Goal: Task Accomplishment & Management: Complete application form

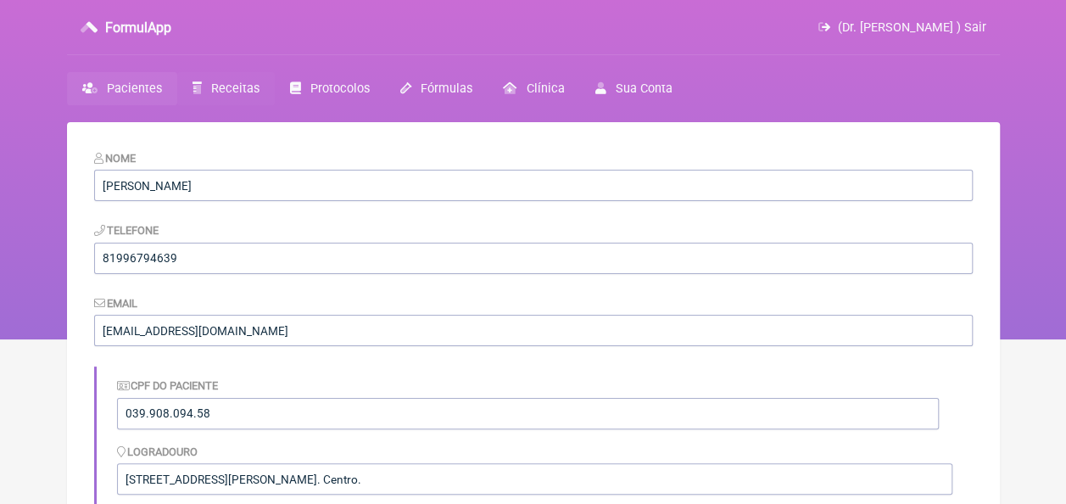
click at [219, 90] on span "Receitas" at bounding box center [235, 88] width 48 height 14
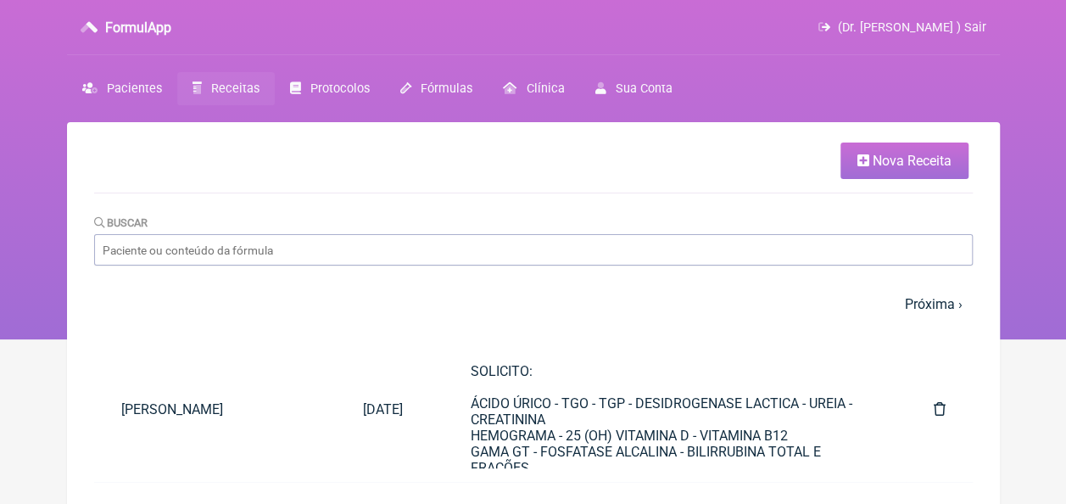
click at [897, 163] on span "Nova Receita" at bounding box center [912, 161] width 79 height 16
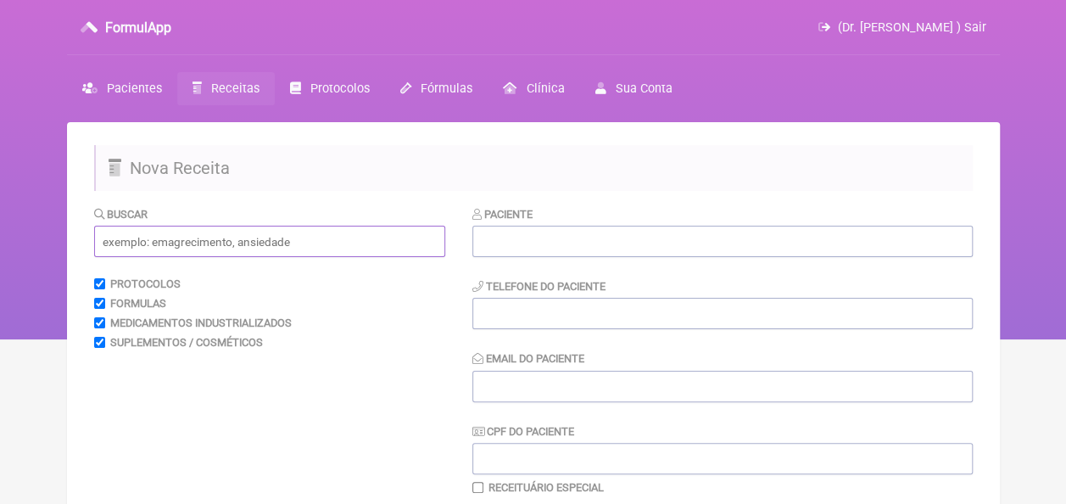
click at [321, 248] on input "text" at bounding box center [269, 241] width 351 height 31
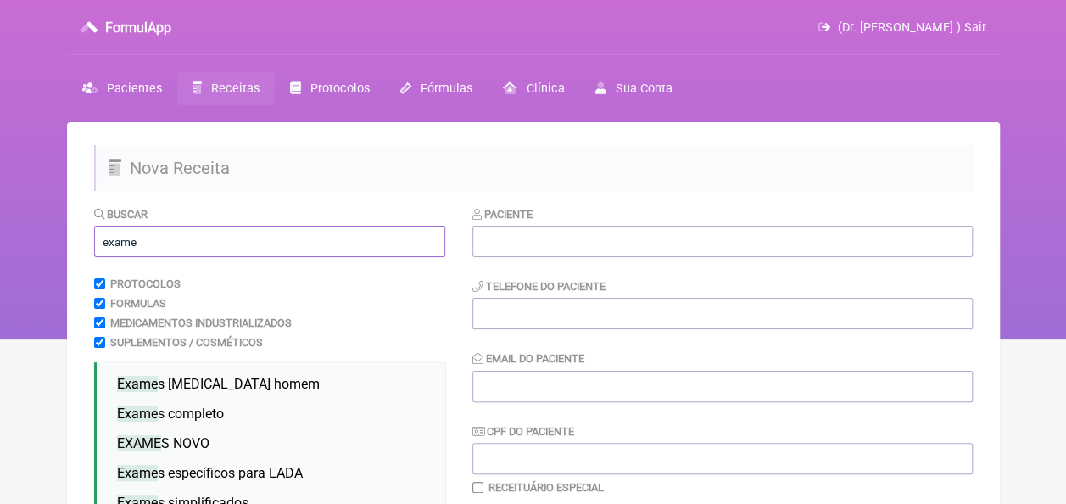
scroll to position [85, 0]
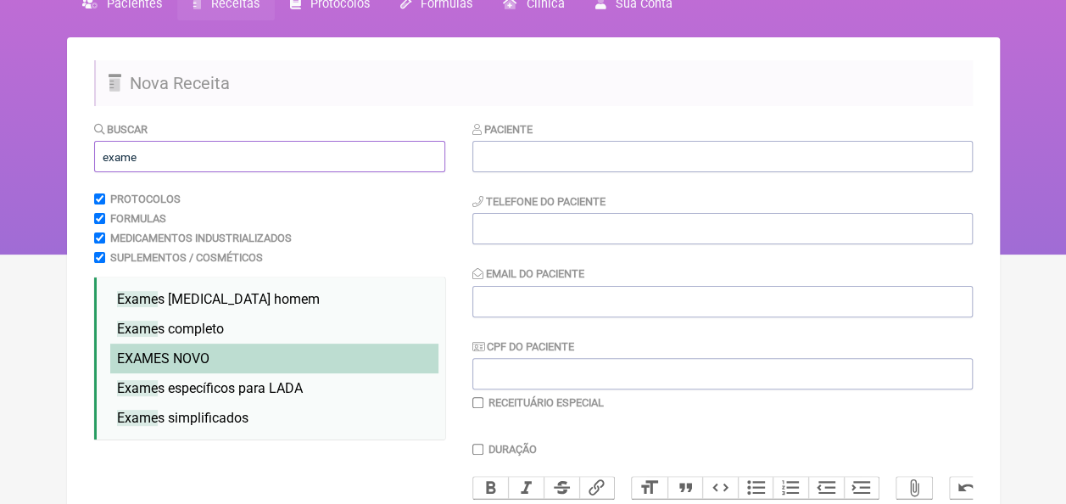
type input "exame"
click at [214, 363] on li "EXAME S NOVO" at bounding box center [274, 359] width 328 height 30
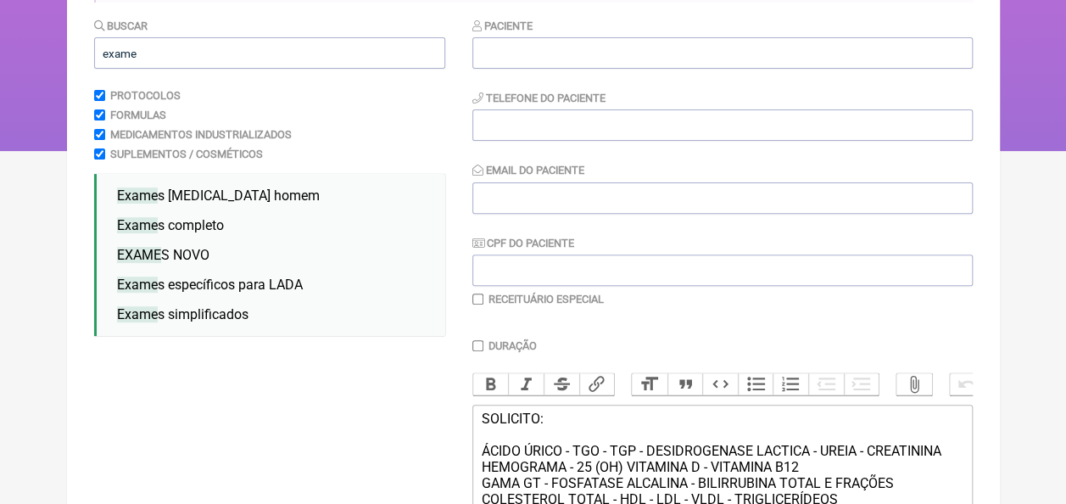
scroll to position [170, 0]
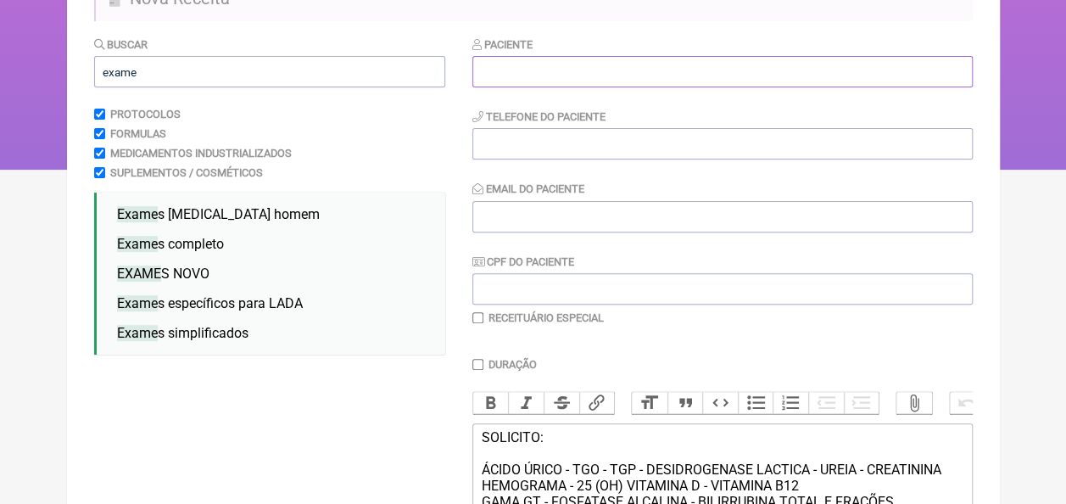
click at [529, 69] on input "text" at bounding box center [723, 71] width 501 height 31
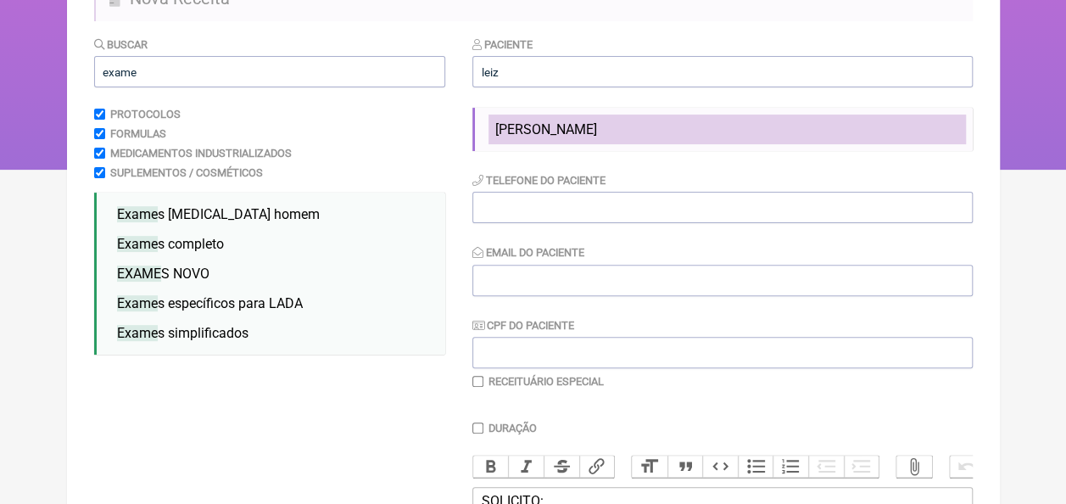
click at [562, 115] on li "[PERSON_NAME]" at bounding box center [728, 130] width 478 height 30
type input "[PERSON_NAME]"
type input "81996794639"
type input "[EMAIL_ADDRESS][DOMAIN_NAME]"
type input "039.908.094.58"
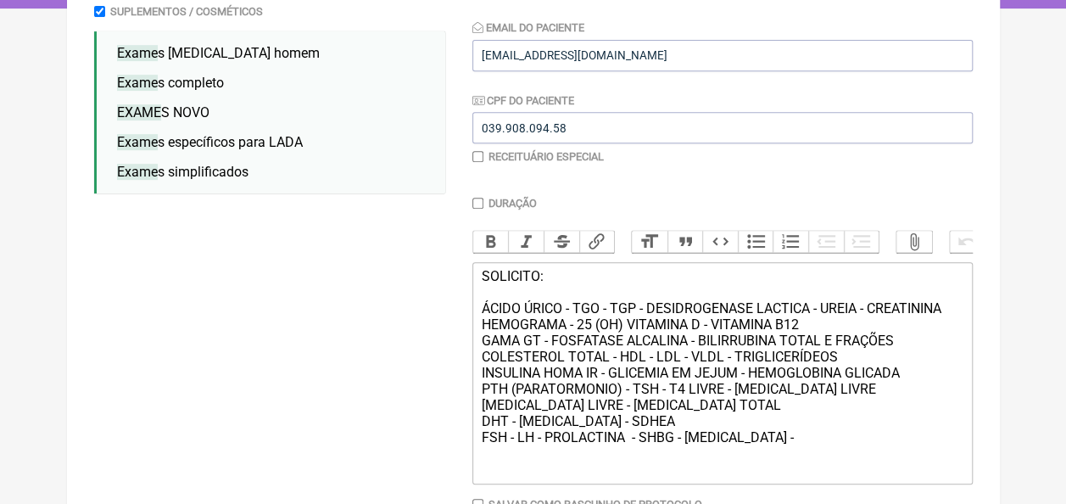
scroll to position [448, 0]
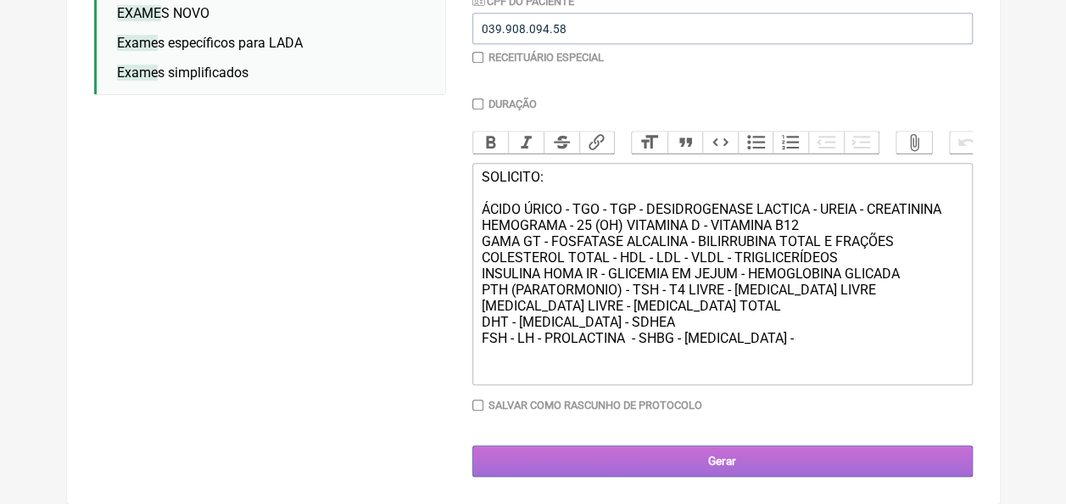
click at [701, 457] on input "Gerar" at bounding box center [723, 460] width 501 height 31
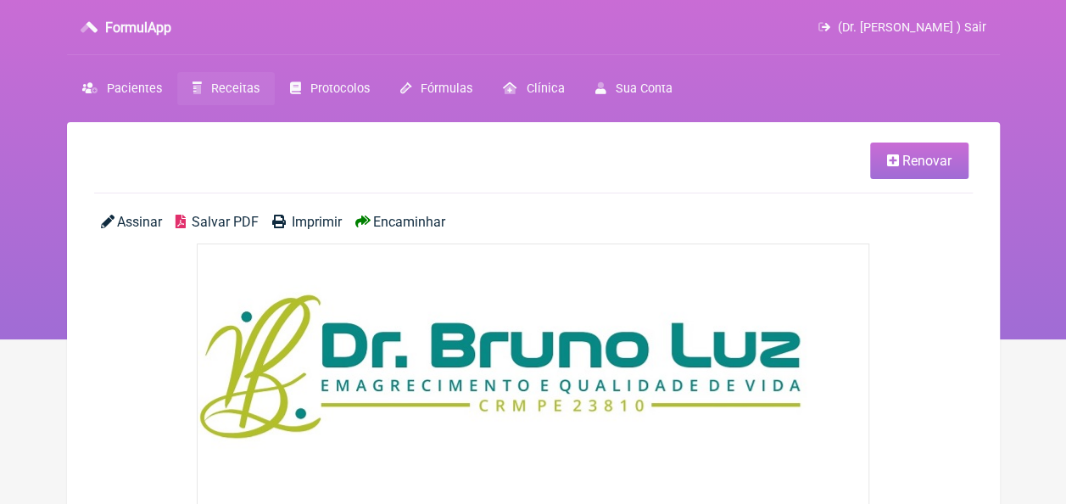
click at [219, 221] on span "Salvar PDF" at bounding box center [225, 222] width 67 height 16
click at [121, 90] on span "Pacientes" at bounding box center [134, 88] width 55 height 14
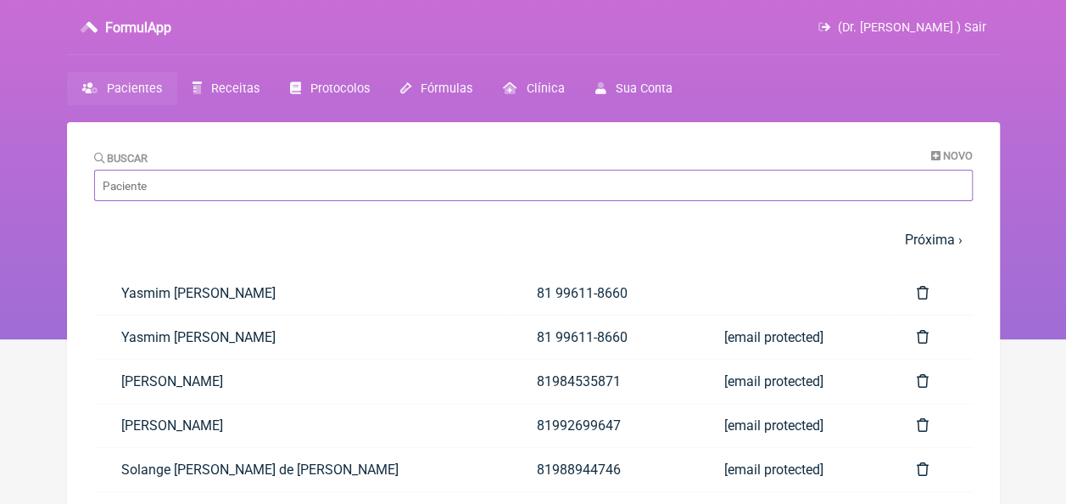
click at [343, 190] on input "Buscar" at bounding box center [533, 185] width 879 height 31
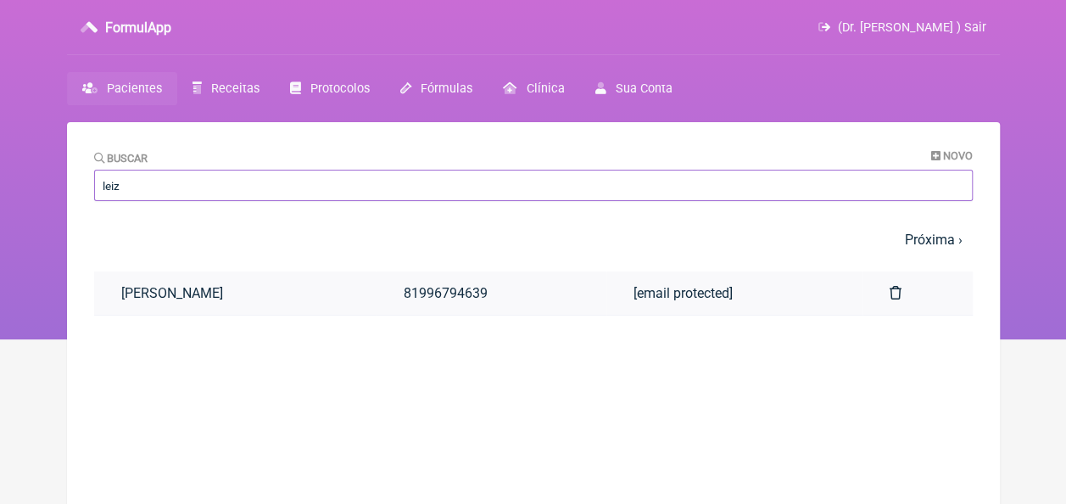
type input "leiz"
click at [263, 288] on link "[PERSON_NAME]" at bounding box center [235, 292] width 283 height 43
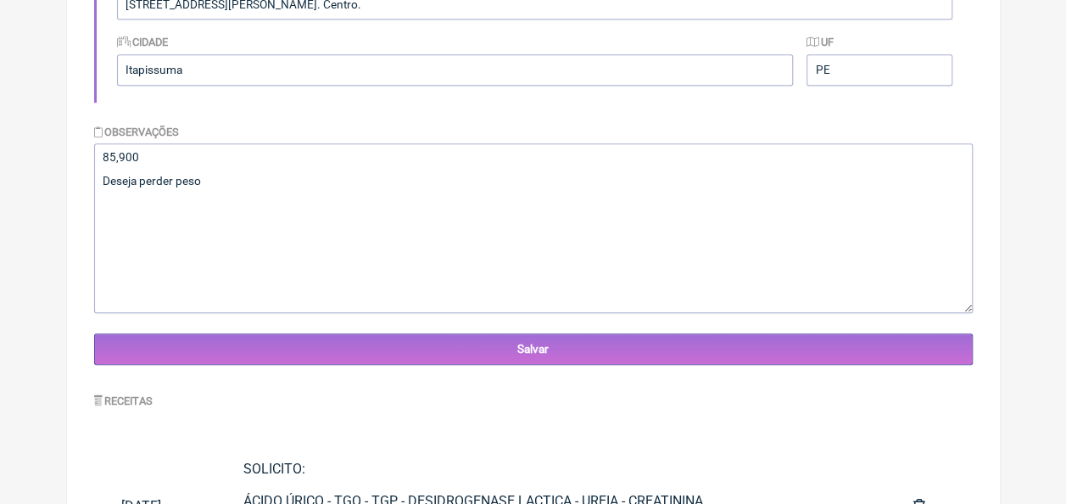
scroll to position [423, 0]
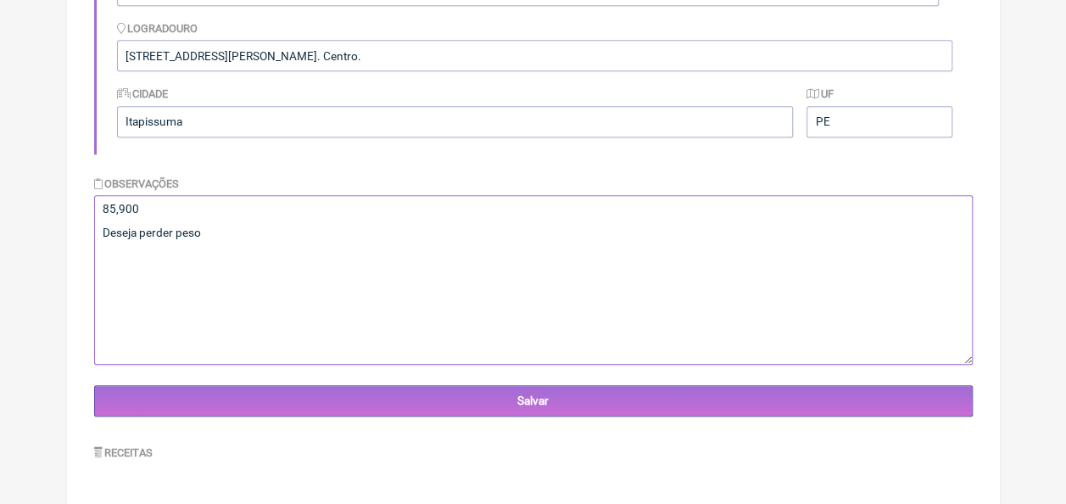
click at [256, 246] on textarea "85,900 Deseja perder peso" at bounding box center [533, 280] width 879 height 170
click at [219, 220] on textarea "85,900 Deseja perder peso" at bounding box center [533, 280] width 879 height 170
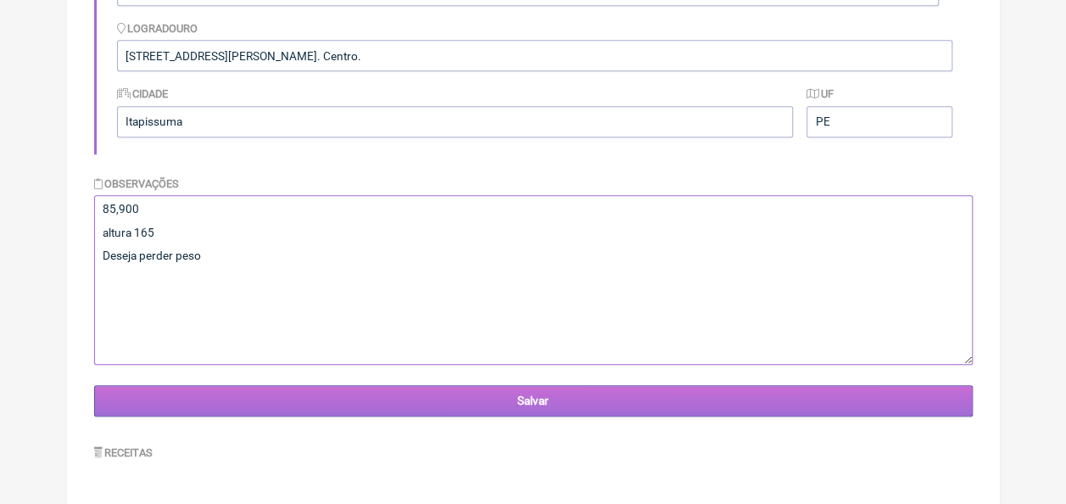
type textarea "85,900 altura 165 Deseja perder peso"
click at [512, 392] on input "Salvar" at bounding box center [533, 400] width 879 height 31
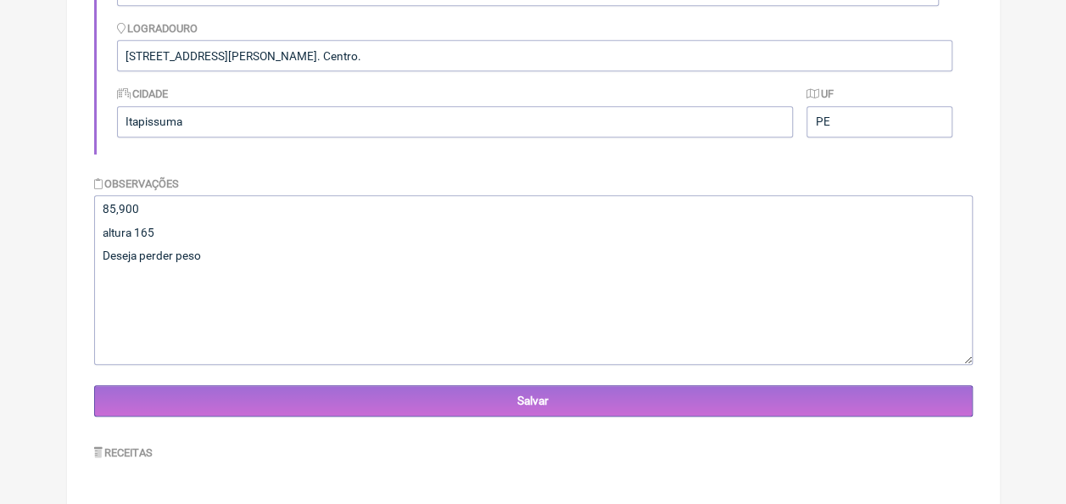
scroll to position [7, 0]
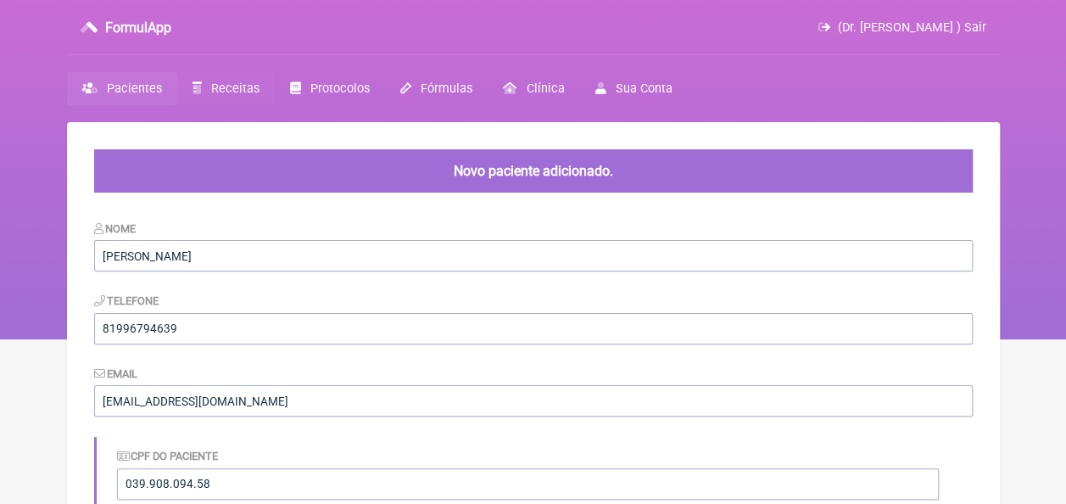
click at [221, 88] on span "Receitas" at bounding box center [235, 88] width 48 height 14
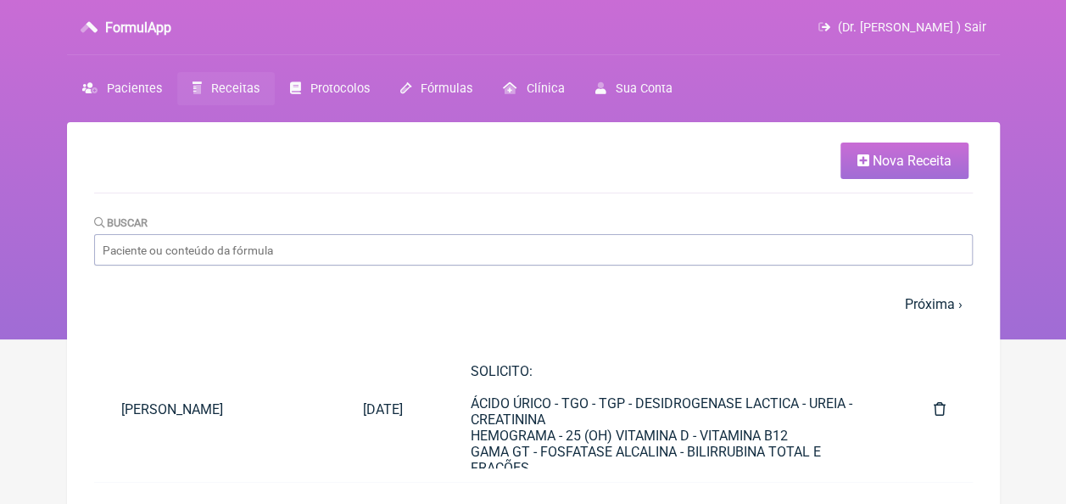
click at [909, 168] on span "Nova Receita" at bounding box center [912, 161] width 79 height 16
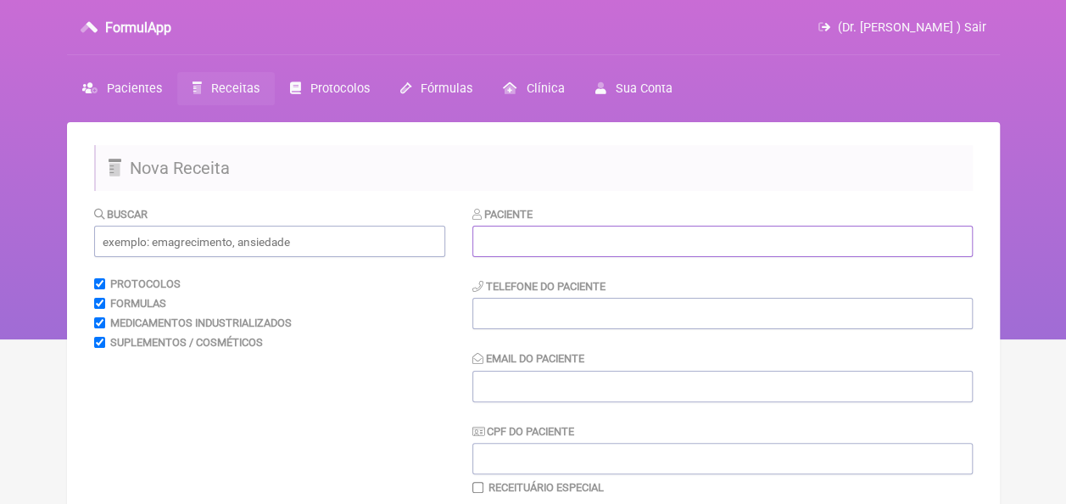
click at [535, 243] on input "text" at bounding box center [723, 241] width 501 height 31
click at [344, 236] on input "text" at bounding box center [269, 241] width 351 height 31
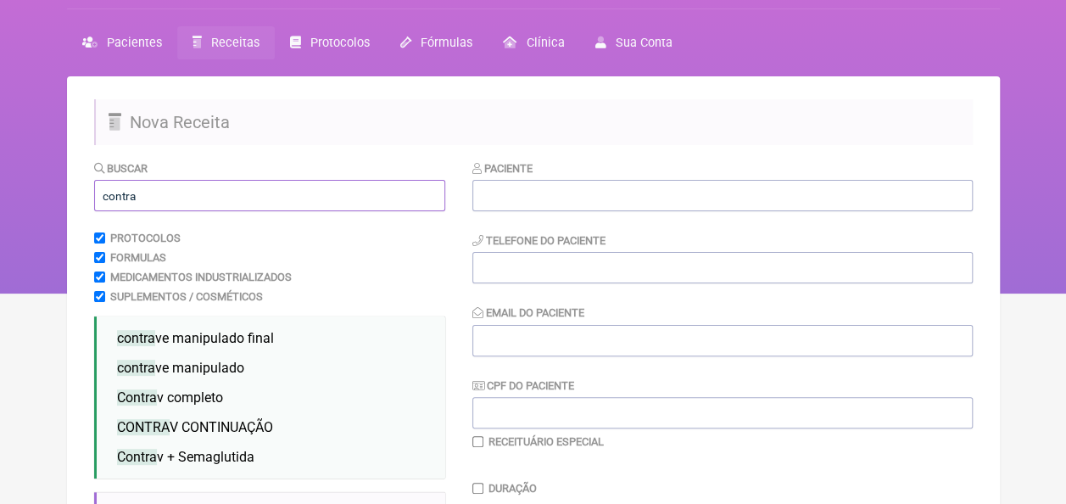
scroll to position [85, 0]
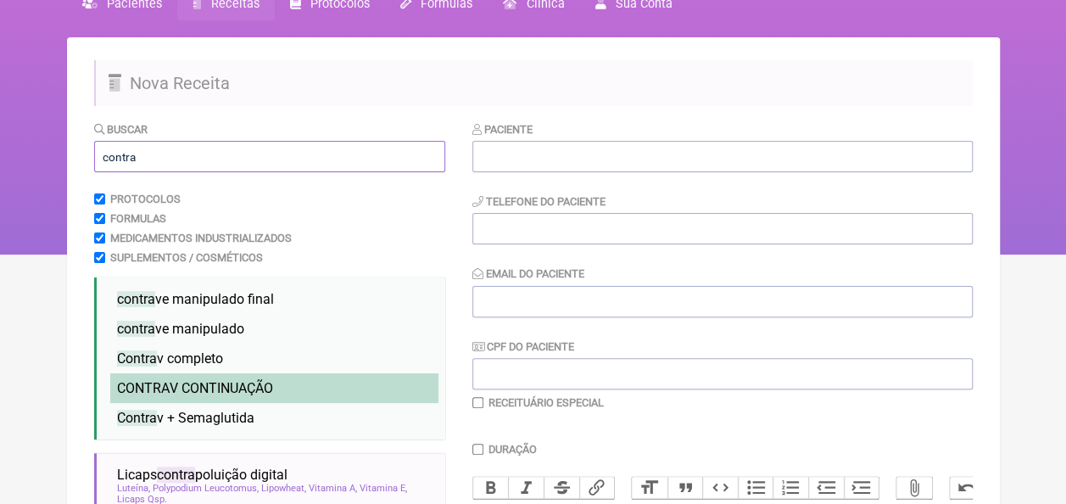
type input "contra"
click at [229, 389] on span "CONTRA V CONTINUAÇÃO" at bounding box center [195, 388] width 156 height 16
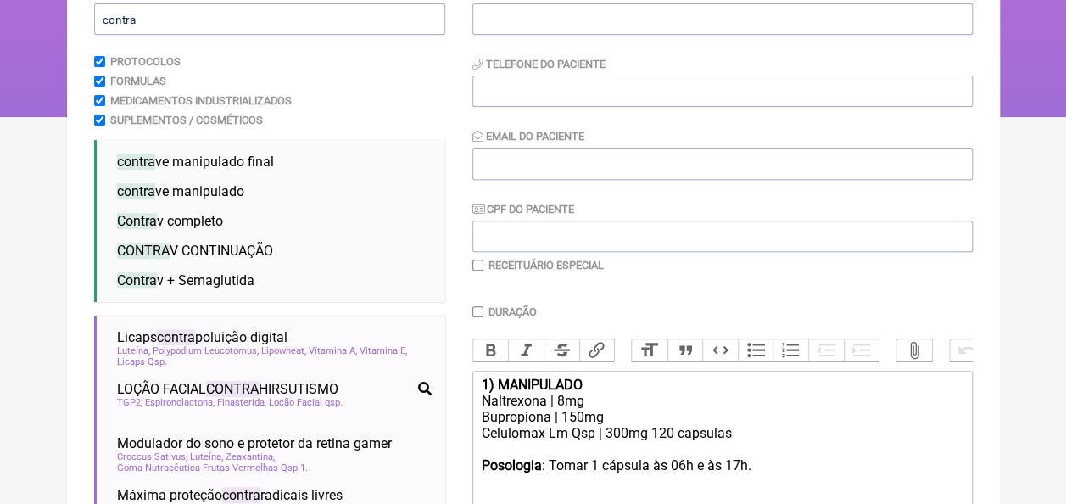
scroll to position [431, 0]
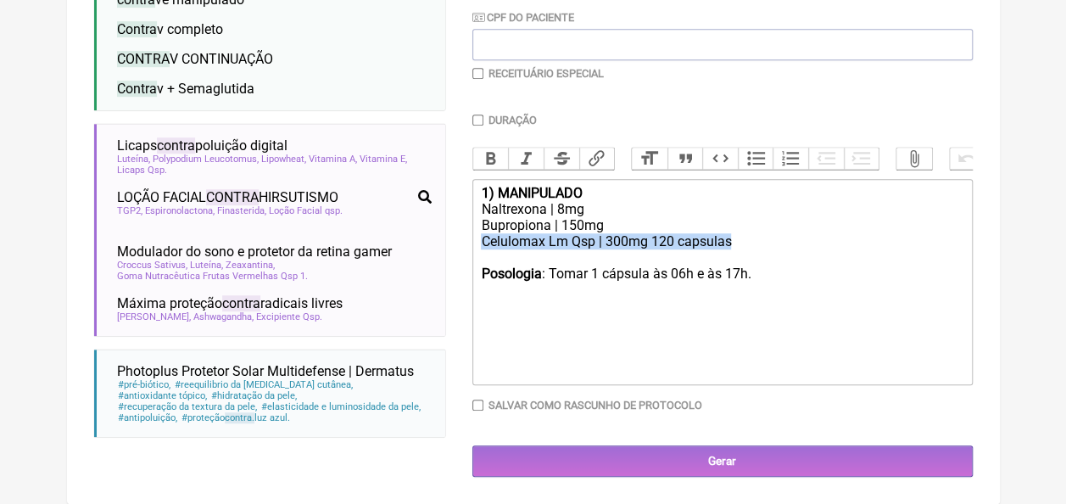
drag, startPoint x: 482, startPoint y: 243, endPoint x: 767, endPoint y: 243, distance: 285.1
click at [767, 243] on div "Celulomax Lm Qsp | 300mg 120 capsulas" at bounding box center [722, 241] width 482 height 16
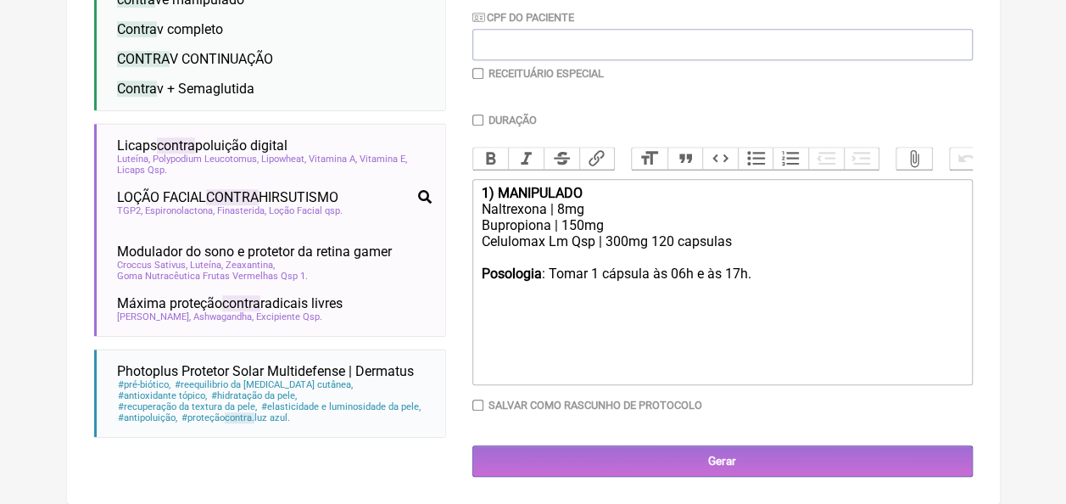
type trix-editor "<div><strong>1) MANIPULADO</strong></div><div>Naltrexona | 8mg</div><div>Buprop…"
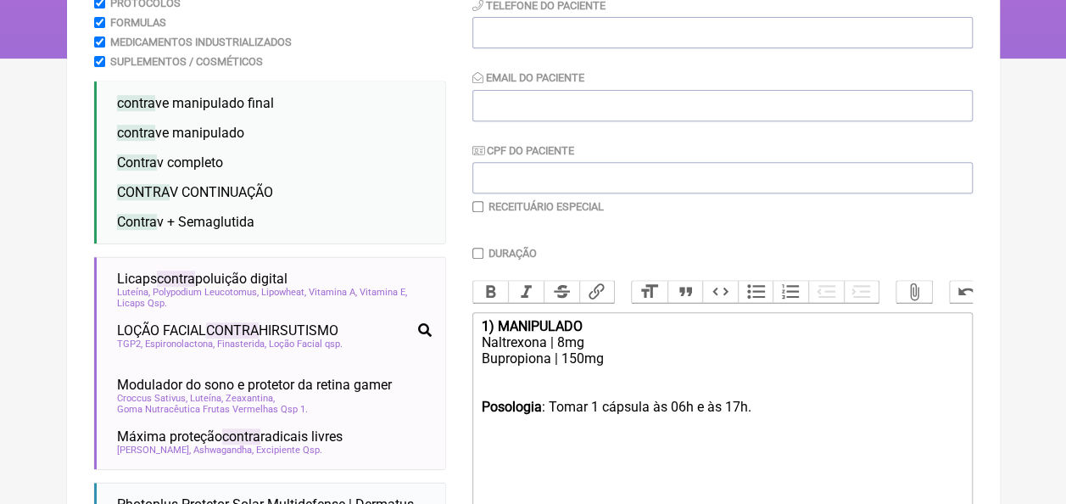
scroll to position [92, 0]
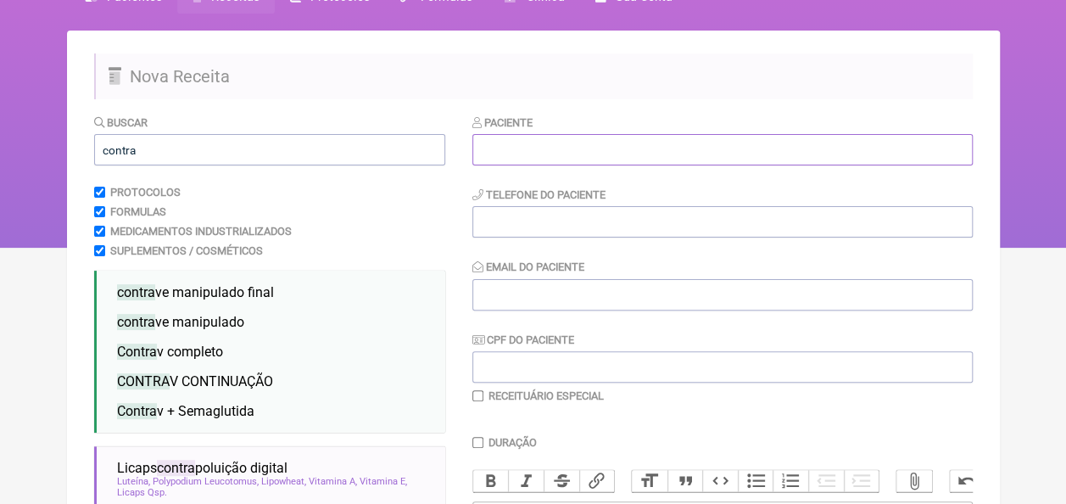
click at [540, 149] on input "text" at bounding box center [723, 149] width 501 height 31
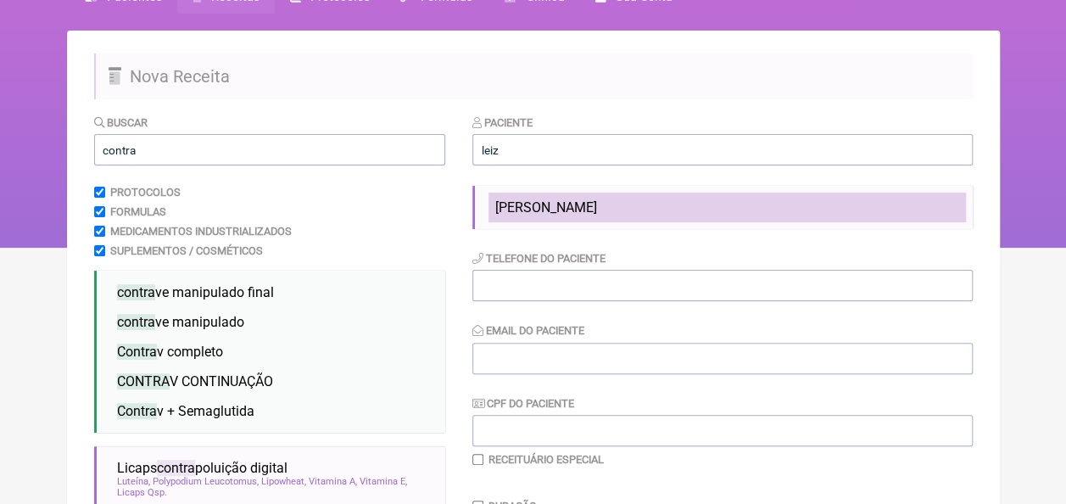
click at [584, 203] on span "[PERSON_NAME]" at bounding box center [546, 207] width 102 height 16
type input "[PERSON_NAME]"
type input "81996794639"
type input "[EMAIL_ADDRESS][DOMAIN_NAME]"
type input "039.908.094.58"
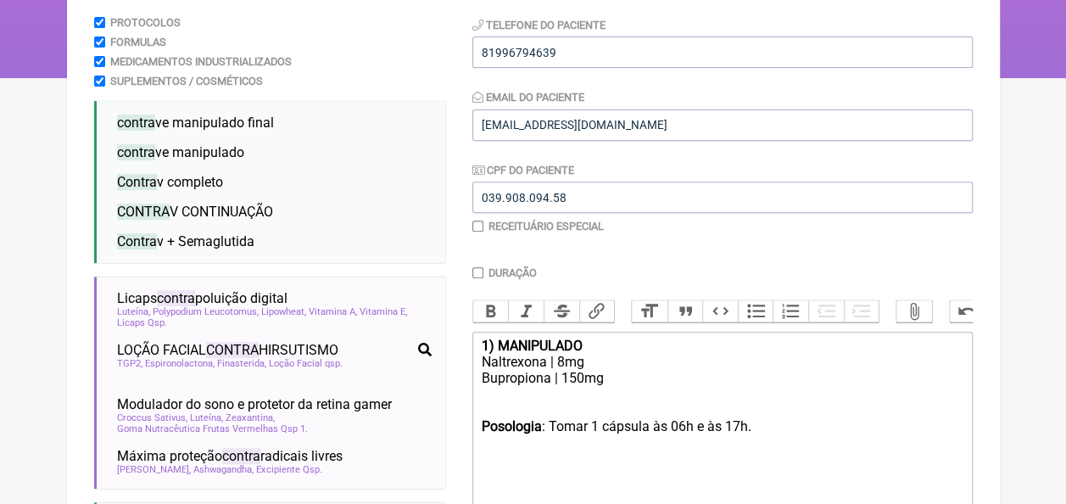
scroll to position [431, 0]
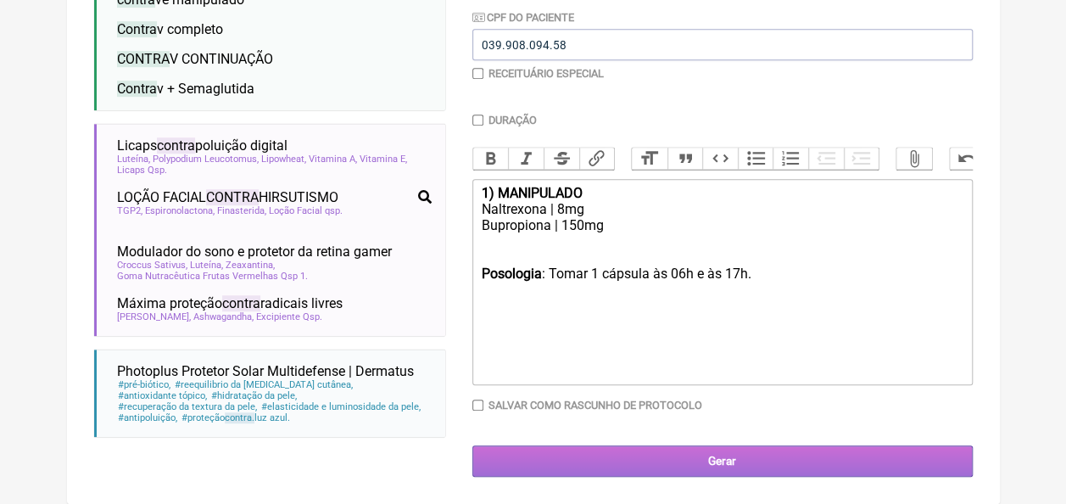
click at [667, 455] on input "Gerar" at bounding box center [723, 460] width 501 height 31
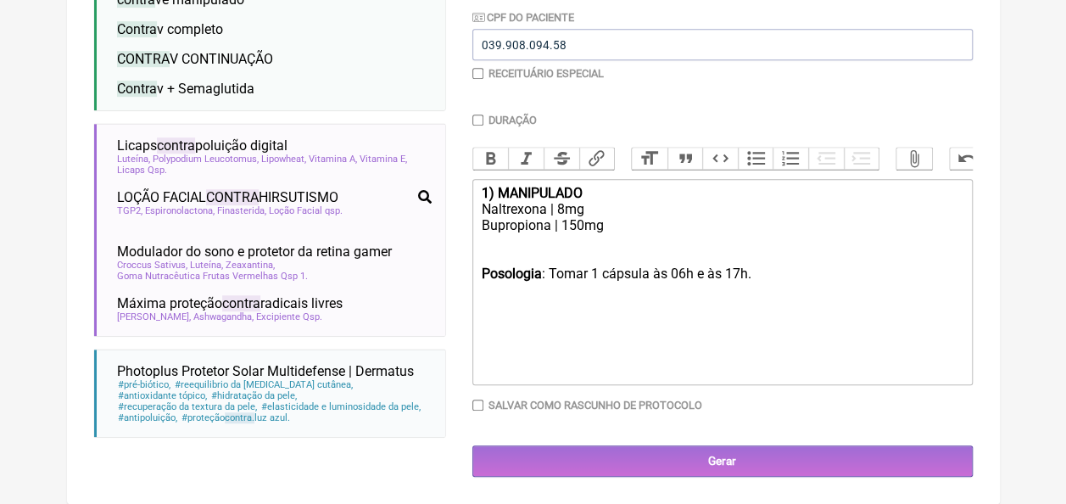
click at [479, 115] on input "Duração" at bounding box center [478, 120] width 11 height 11
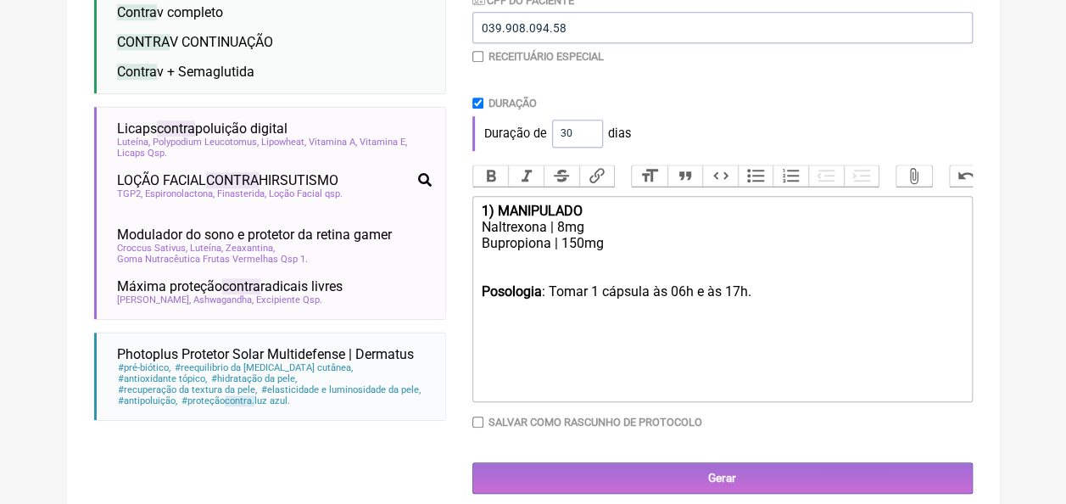
click at [479, 107] on input "Duração" at bounding box center [478, 103] width 11 height 11
checkbox input "false"
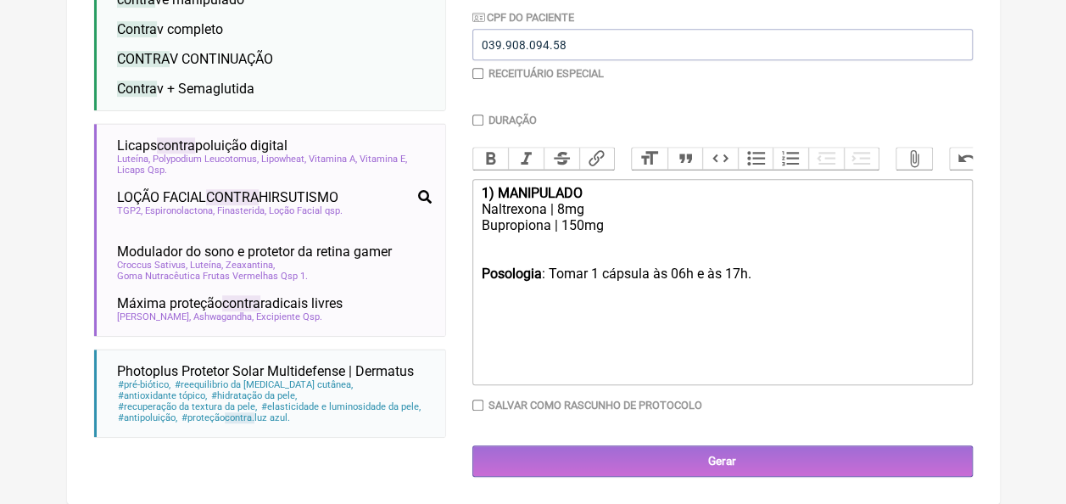
click at [473, 68] on input "checkbox" at bounding box center [478, 73] width 11 height 11
checkbox input "true"
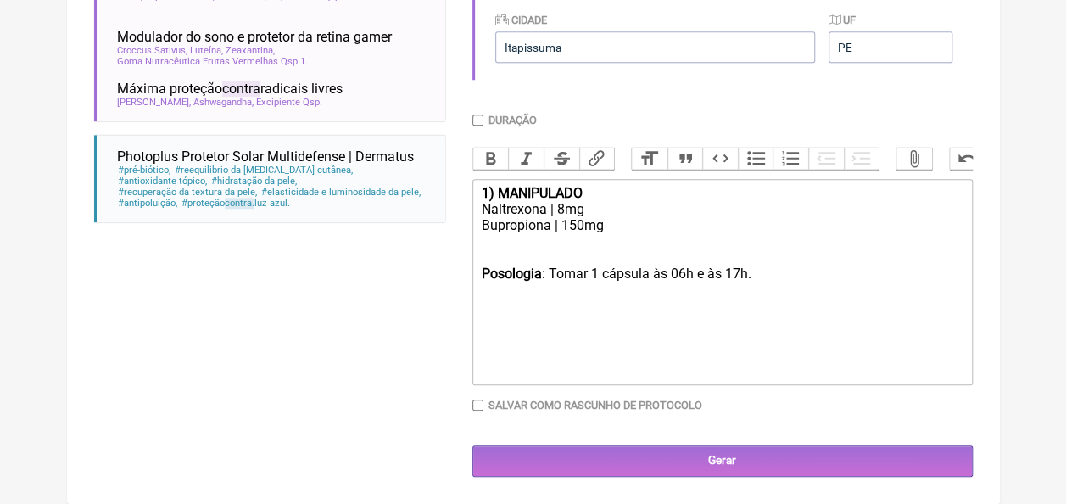
scroll to position [648, 0]
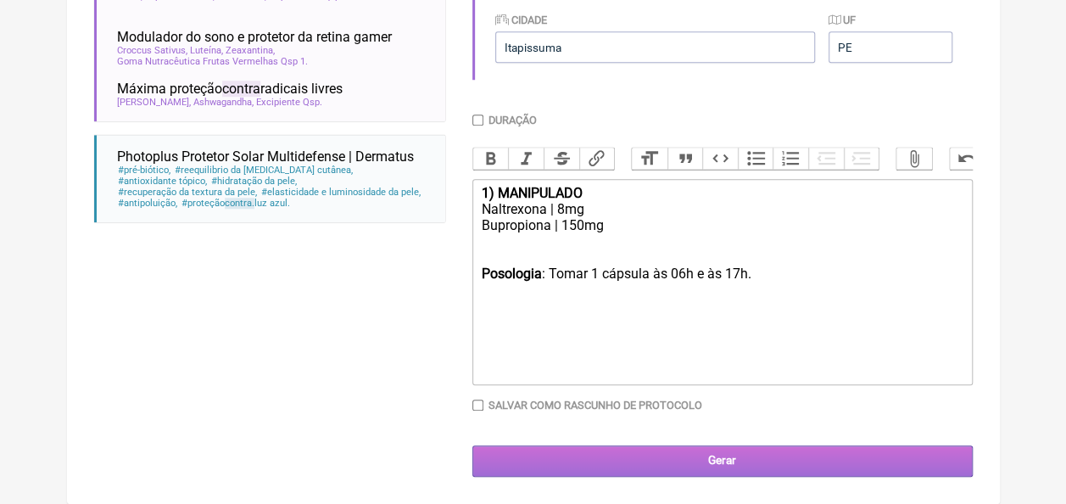
click at [731, 465] on input "Gerar" at bounding box center [723, 460] width 501 height 31
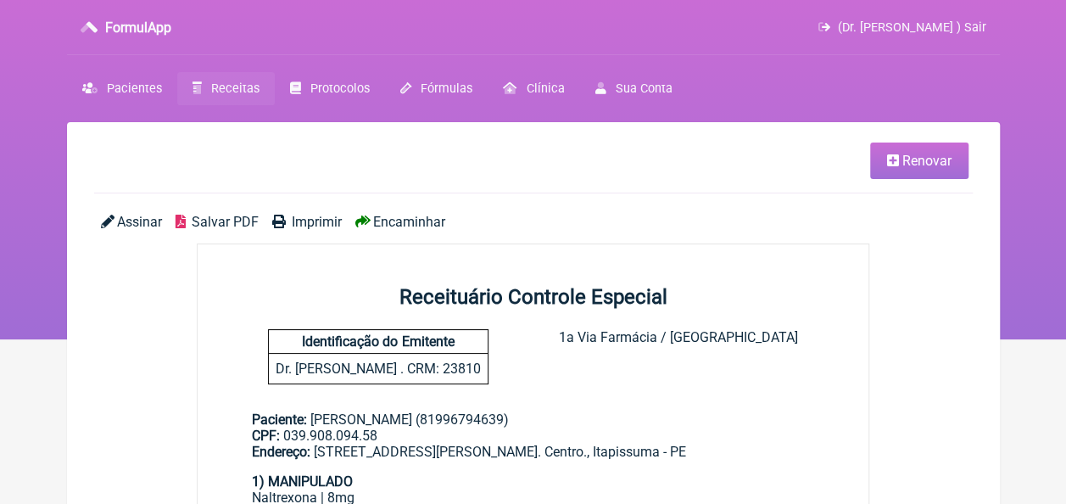
click at [195, 221] on span "Salvar PDF" at bounding box center [225, 222] width 67 height 16
click at [132, 93] on span "Pacientes" at bounding box center [134, 88] width 55 height 14
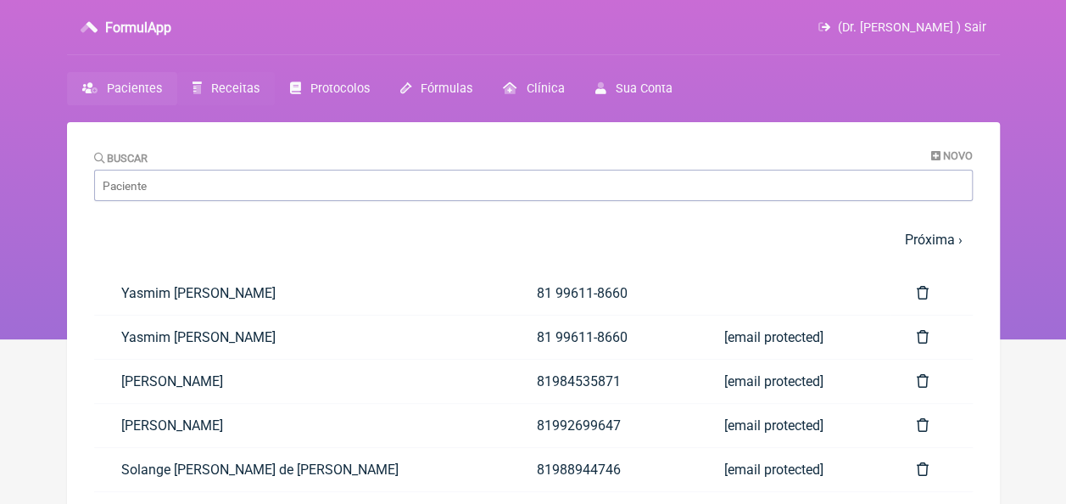
click at [217, 89] on span "Receitas" at bounding box center [235, 88] width 48 height 14
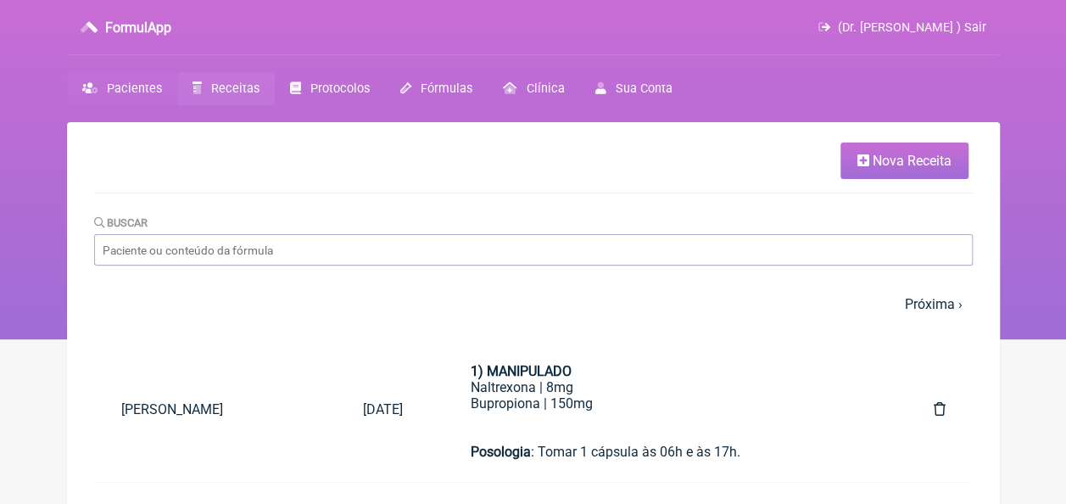
click at [131, 96] on link "Pacientes" at bounding box center [122, 88] width 110 height 33
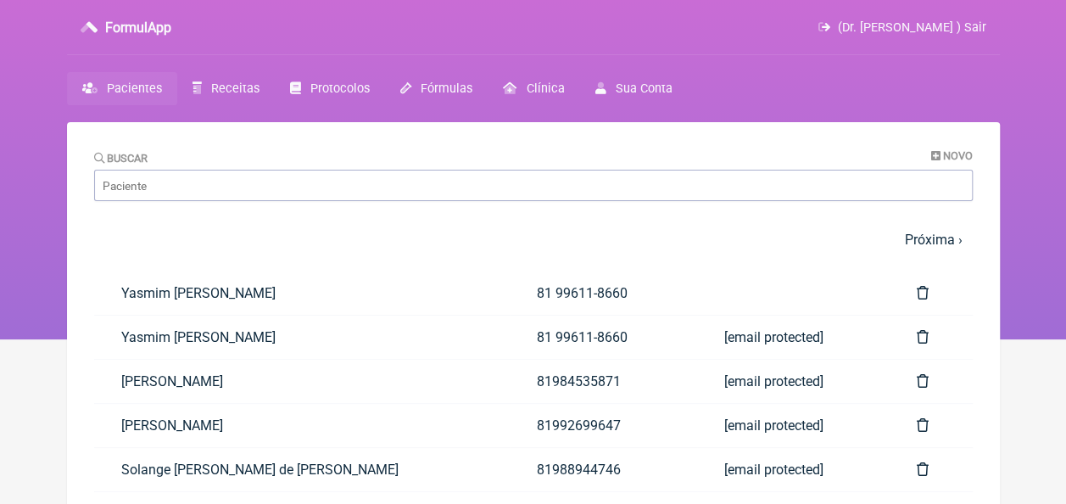
click at [316, 254] on nav "1 2 3 4 5 … Próxima › Última »" at bounding box center [533, 239] width 879 height 36
click at [300, 190] on input "Buscar" at bounding box center [533, 185] width 879 height 31
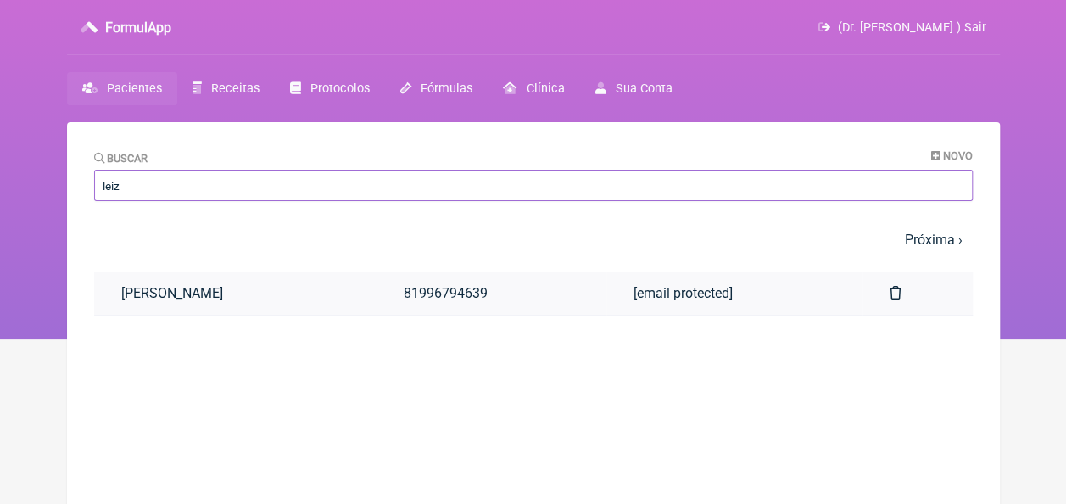
type input "leiz"
click at [238, 283] on link "[PERSON_NAME]" at bounding box center [235, 292] width 283 height 43
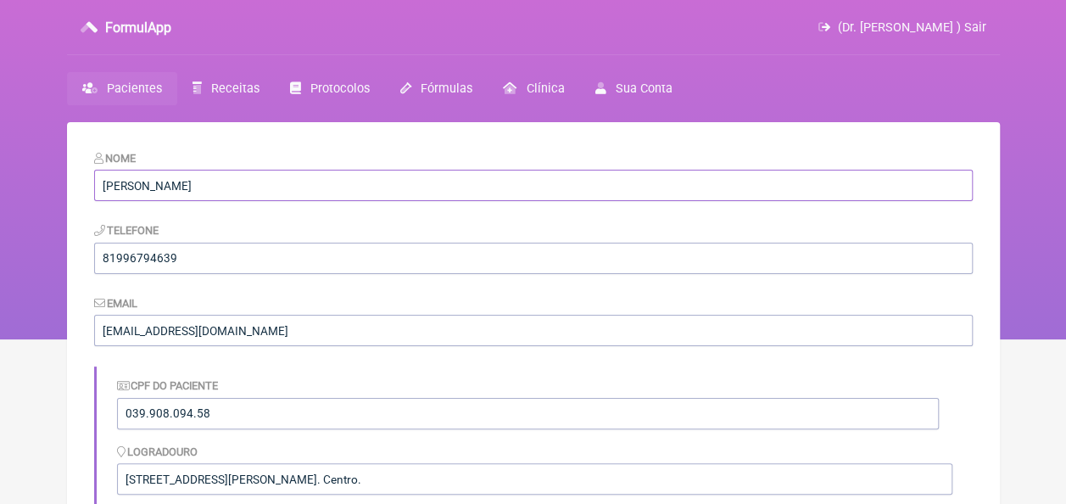
drag, startPoint x: 233, startPoint y: 182, endPoint x: 53, endPoint y: 189, distance: 180.9
click at [53, 189] on div "FormulApp (Dr. [PERSON_NAME] ) Sair [GEOGRAPHIC_DATA] Receitas Protocolos Fórmu…" at bounding box center [533, 169] width 1066 height 339
drag, startPoint x: 215, startPoint y: 414, endPoint x: 111, endPoint y: 407, distance: 104.6
click at [111, 407] on div "CPF do Paciente 039.908.094.58 Logradouro Rua João Pessoa número 219. Centro. C…" at bounding box center [533, 471] width 879 height 210
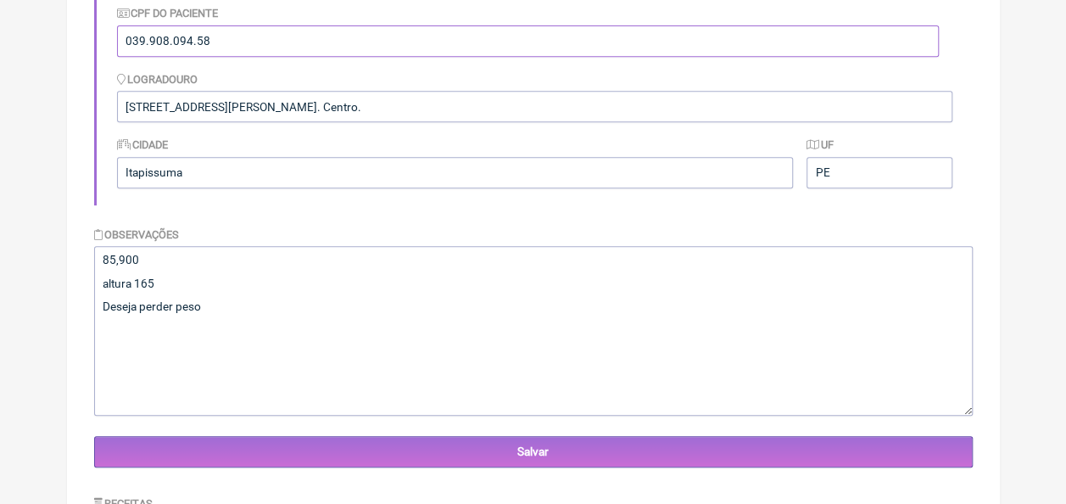
scroll to position [424, 0]
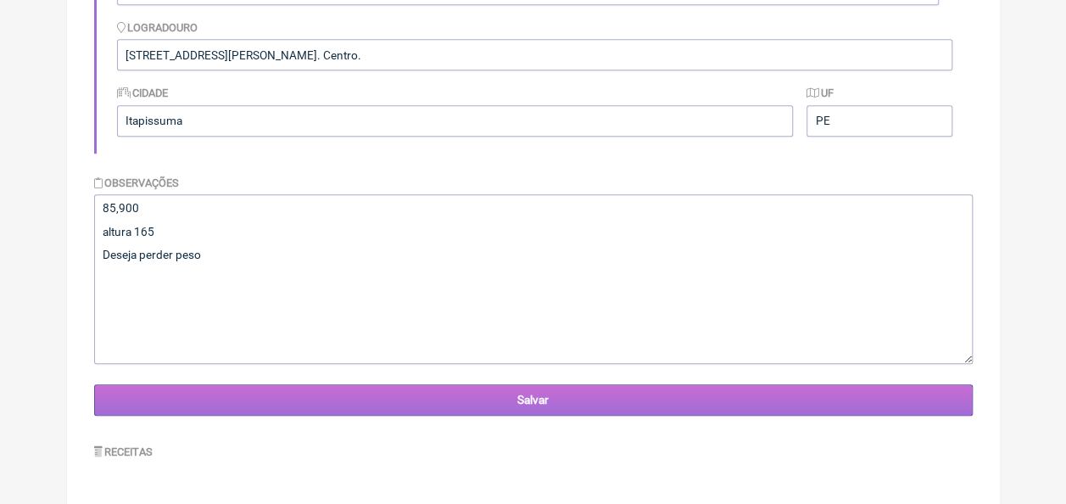
click at [517, 404] on input "Salvar" at bounding box center [533, 399] width 879 height 31
